Goal: Information Seeking & Learning: Learn about a topic

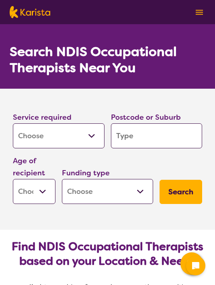
select select "[MEDICAL_DATA]"
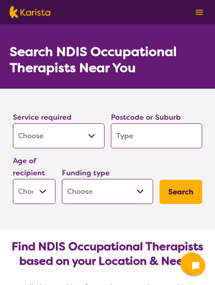
select select "[MEDICAL_DATA]"
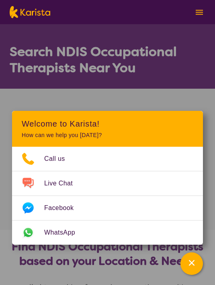
select select "[MEDICAL_DATA]"
